Goal: Information Seeking & Learning: Learn about a topic

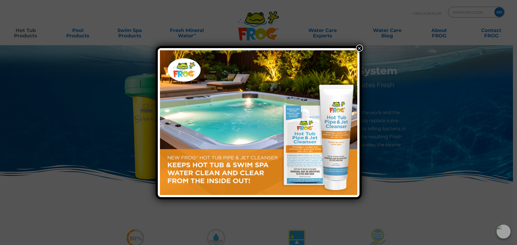
click at [357, 47] on button "×" at bounding box center [359, 48] width 7 height 7
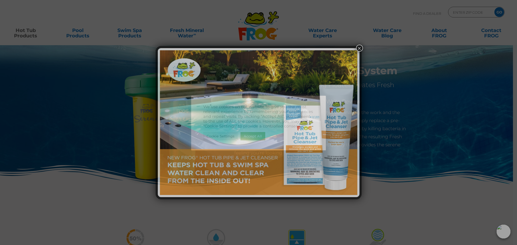
click at [357, 47] on div "×" at bounding box center [258, 122] width 517 height 245
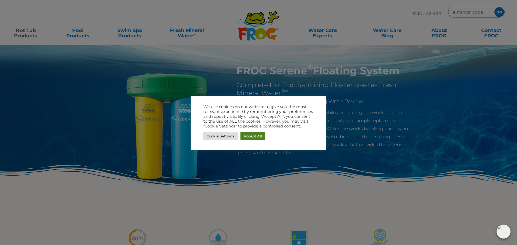
click at [253, 133] on link "Accept All" at bounding box center [252, 136] width 25 height 8
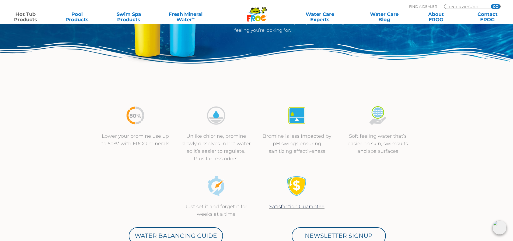
scroll to position [135, 0]
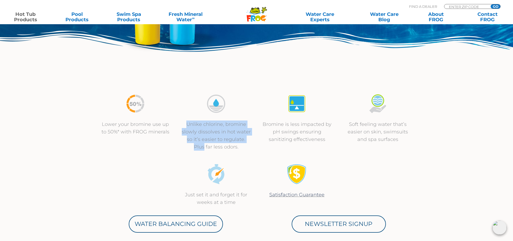
drag, startPoint x: 181, startPoint y: 126, endPoint x: 249, endPoint y: 140, distance: 69.0
click at [249, 140] on p "Unlike chlorine, bromine slowly dissolves in hot water so it’s easier to regula…" at bounding box center [216, 136] width 70 height 30
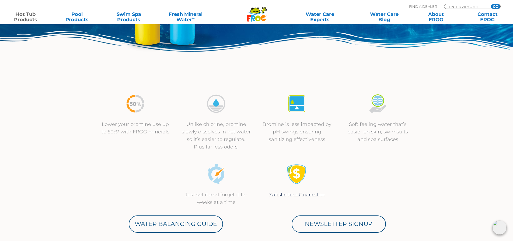
click at [257, 136] on div "Bromine is less impacted by pH swings ensuring sanitizing effectiveness" at bounding box center [296, 119] width 81 height 50
drag, startPoint x: 278, startPoint y: 125, endPoint x: 271, endPoint y: 133, distance: 10.7
click at [272, 133] on p "Bromine is less impacted by pH swings ensuring sanitizing effectiveness" at bounding box center [297, 132] width 70 height 23
click at [271, 133] on p "Bromine is less impacted by pH swings ensuring sanitizing effectiveness" at bounding box center [297, 132] width 70 height 23
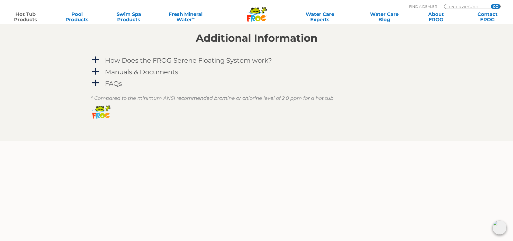
scroll to position [511, 0]
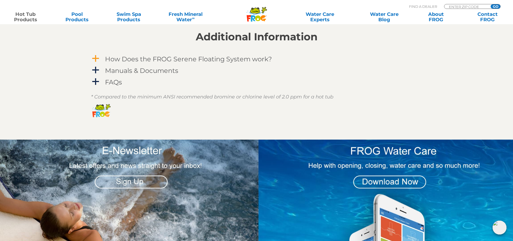
click at [117, 58] on h4 "How Does the FROG Serene Floating System work?" at bounding box center [188, 58] width 167 height 7
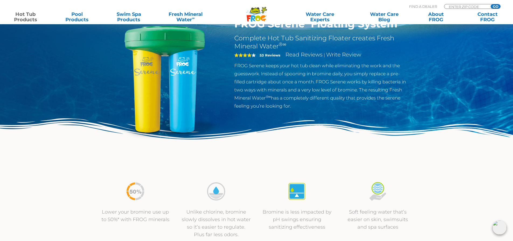
scroll to position [0, 0]
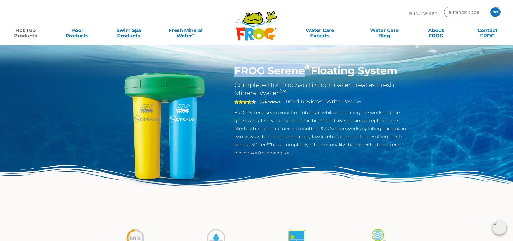
drag, startPoint x: 235, startPoint y: 70, endPoint x: 303, endPoint y: 70, distance: 67.3
click at [303, 70] on h1 "FROG Serene ® Floating System" at bounding box center [322, 71] width 176 height 12
copy h1 "FROG Serene"
